Goal: Navigation & Orientation: Find specific page/section

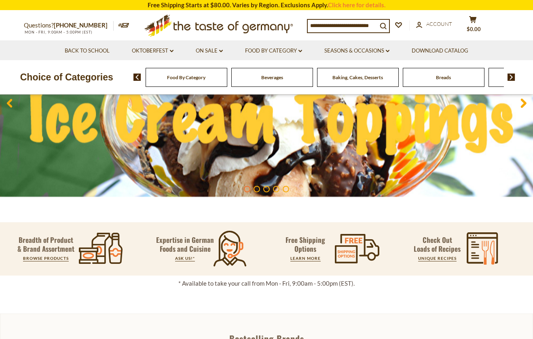
scroll to position [68, 0]
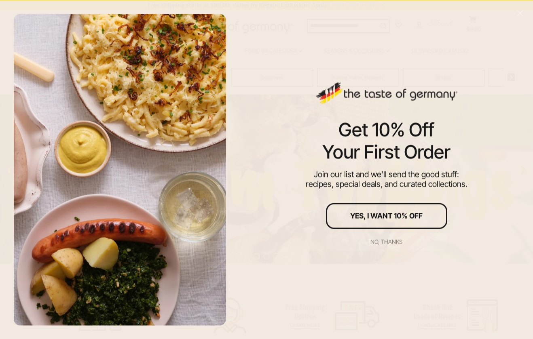
click at [383, 242] on div "No, thanks" at bounding box center [386, 242] width 32 height 6
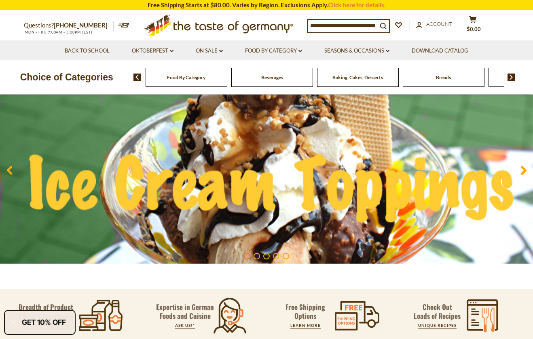
click at [186, 79] on span "Food By Category" at bounding box center [186, 77] width 38 height 6
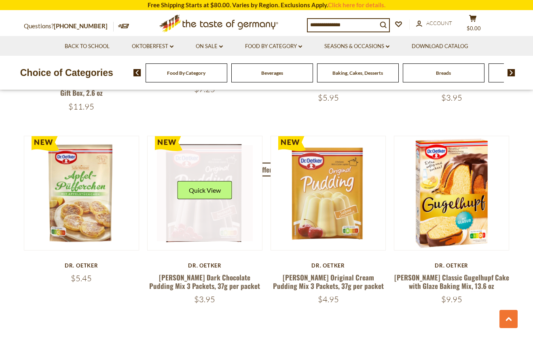
scroll to position [1618, 0]
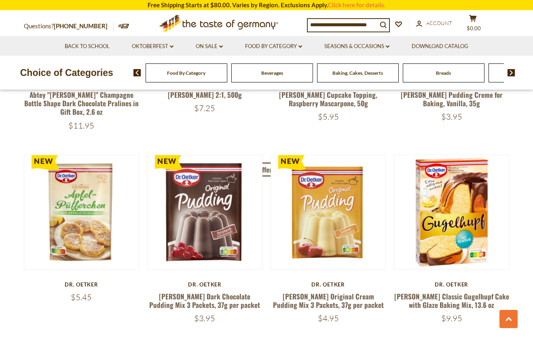
click at [227, 76] on div "Baking, Cakes, Desserts" at bounding box center [187, 73] width 82 height 19
click at [511, 73] on img at bounding box center [512, 72] width 8 height 7
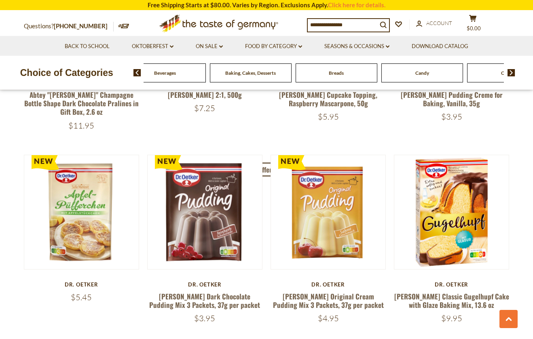
click at [120, 78] on div "Breads" at bounding box center [79, 73] width 82 height 19
click at [339, 73] on span "Breads" at bounding box center [336, 73] width 15 height 6
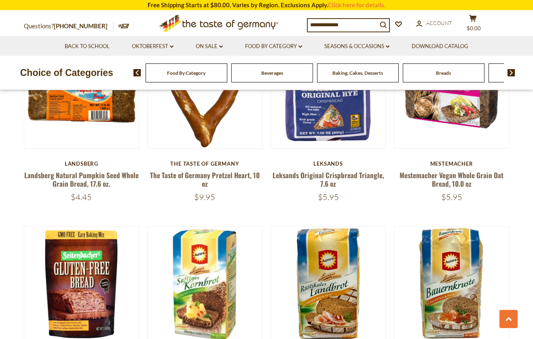
scroll to position [674, 0]
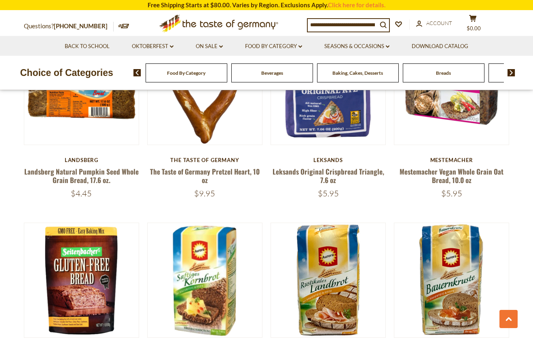
click at [345, 75] on span "Baking, Cakes, Desserts" at bounding box center [357, 73] width 51 height 6
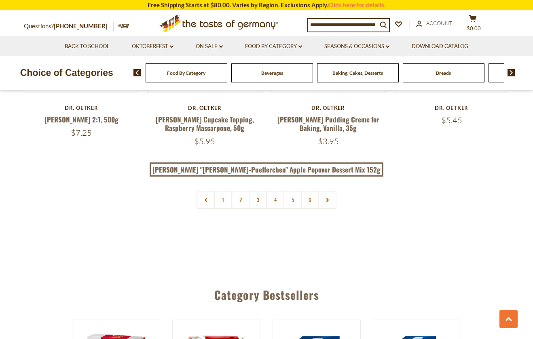
scroll to position [2022, 0]
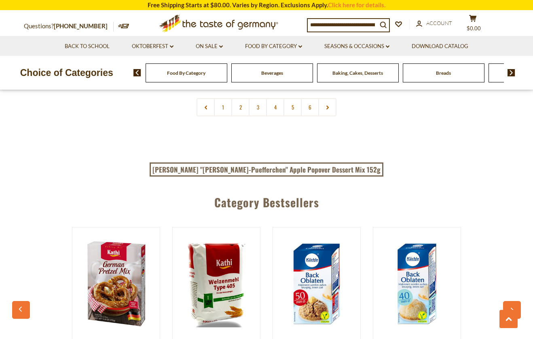
click at [180, 74] on span "Food By Category" at bounding box center [186, 73] width 38 height 6
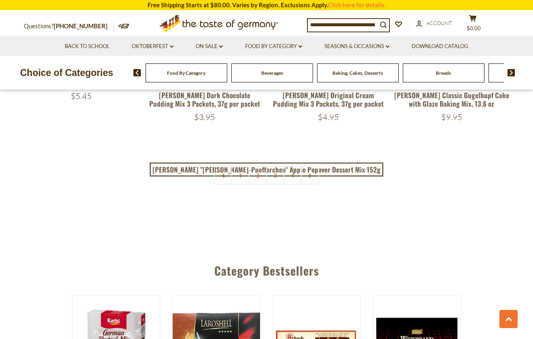
scroll to position [1753, 0]
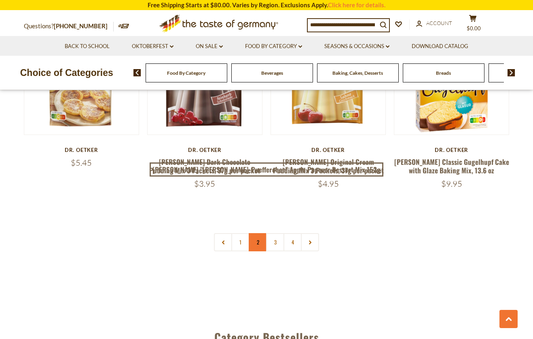
click at [259, 233] on link "2" at bounding box center [258, 242] width 18 height 18
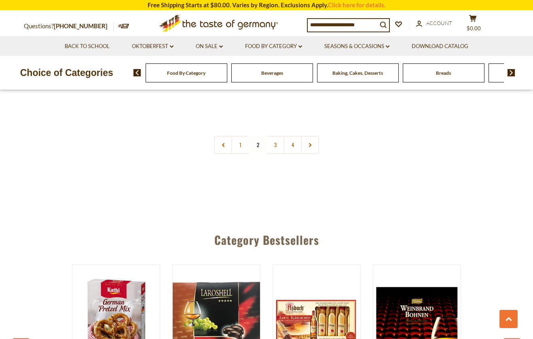
scroll to position [1967, 0]
